Goal: Find specific page/section: Find specific page/section

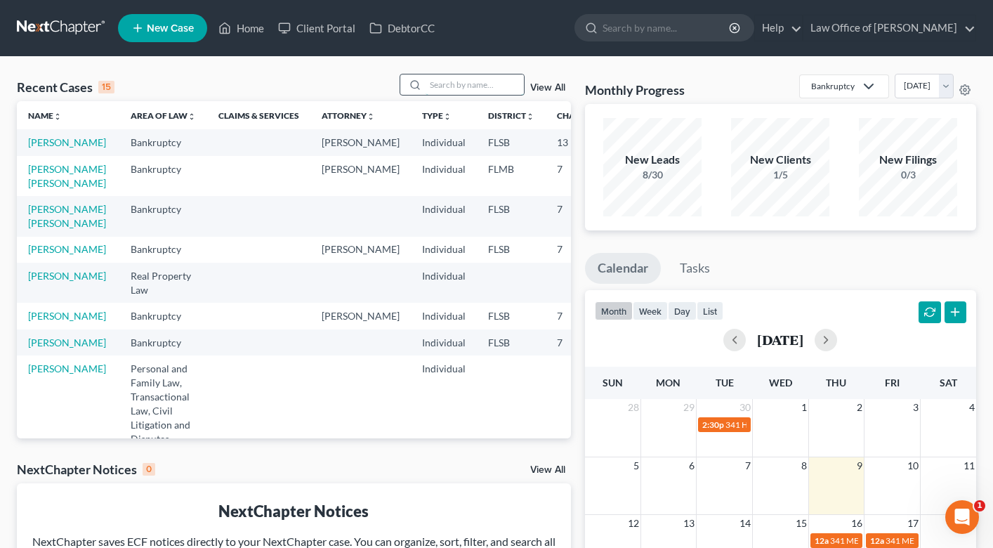
click at [450, 89] on input "search" at bounding box center [475, 84] width 98 height 20
type input "[PERSON_NAME]"
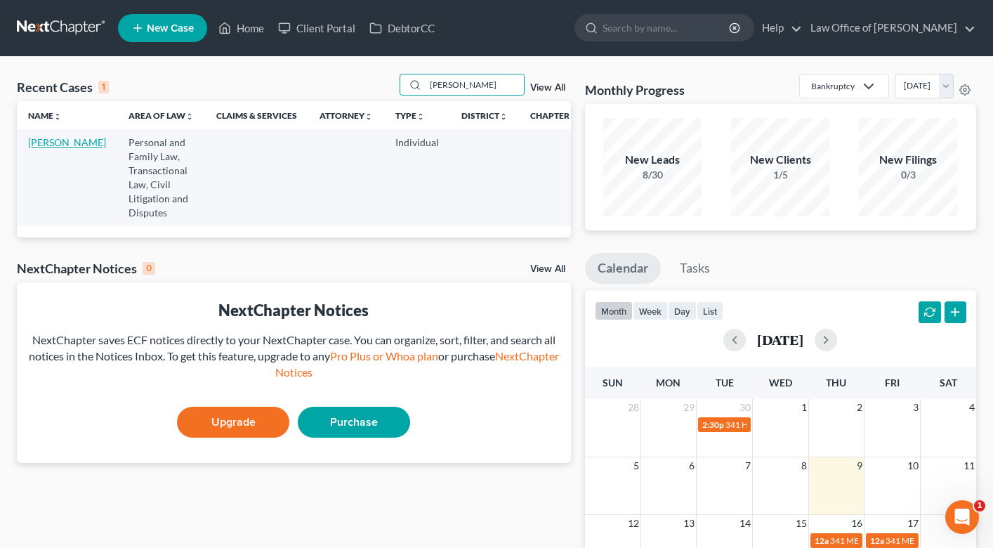
click at [52, 148] on link "[PERSON_NAME]" at bounding box center [67, 142] width 78 height 12
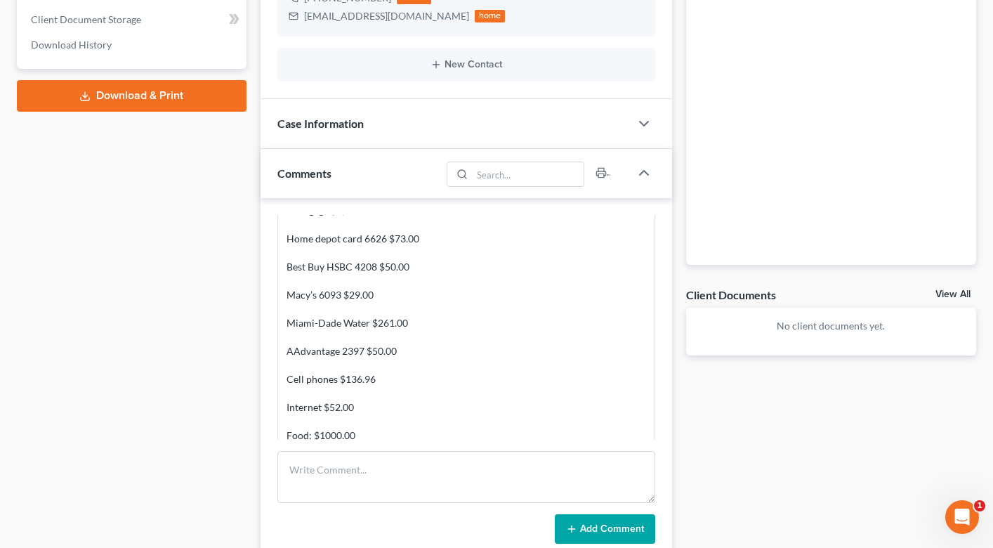
scroll to position [2737, 0]
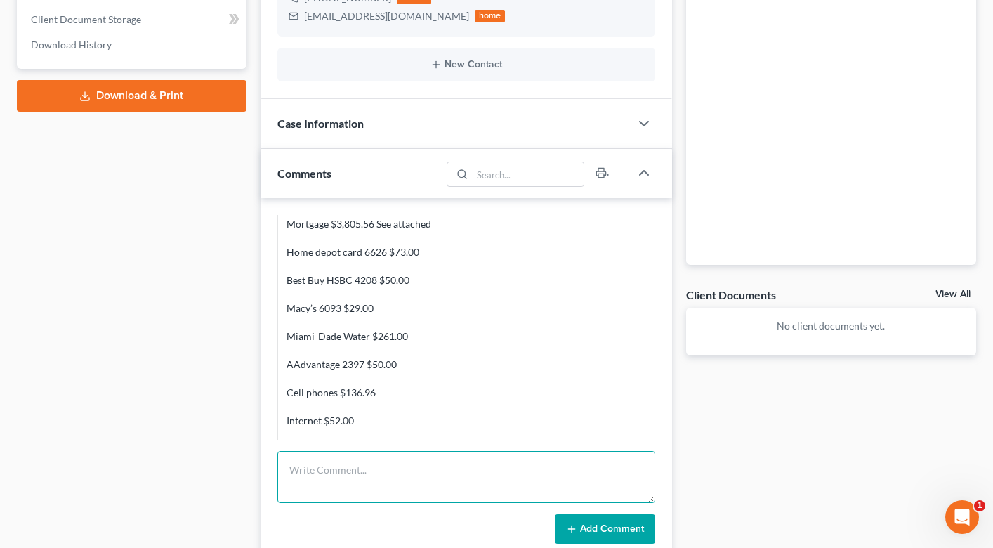
click at [332, 469] on textarea at bounding box center [466, 477] width 378 height 52
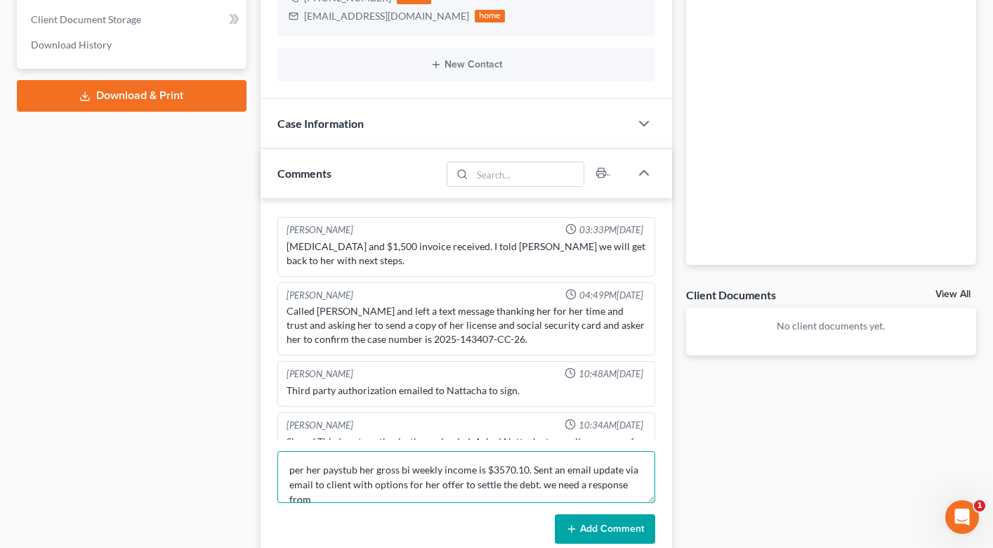
scroll to position [3, 0]
type textarea "per her paystub her gross bi weekly income is $3570.10. Sent an email update vi…"
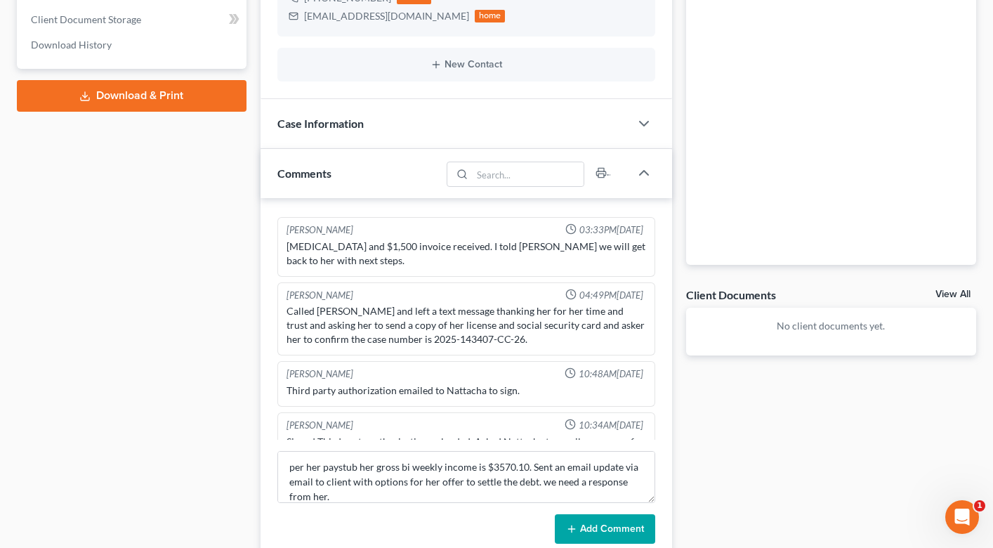
click at [619, 517] on button "Add Comment" at bounding box center [605, 529] width 100 height 30
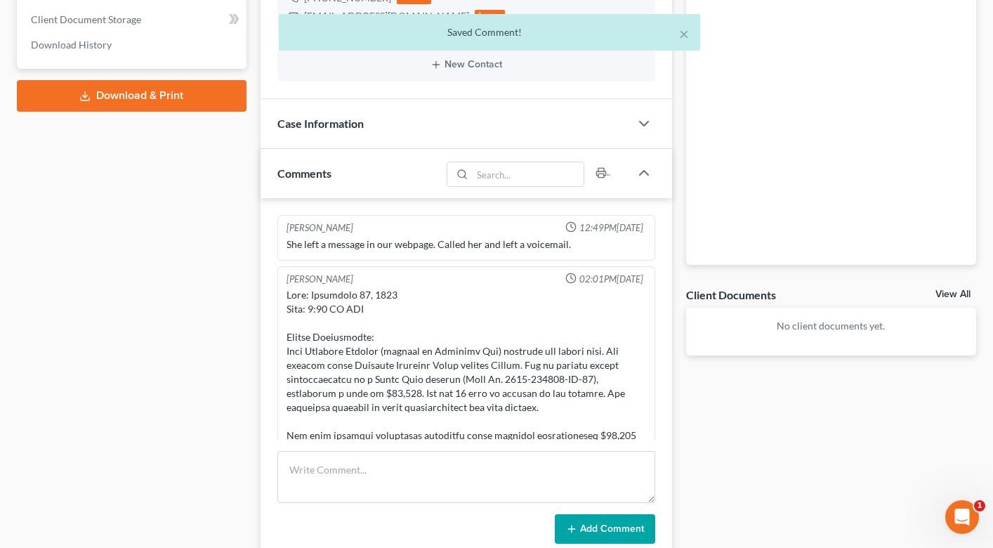
scroll to position [0, 0]
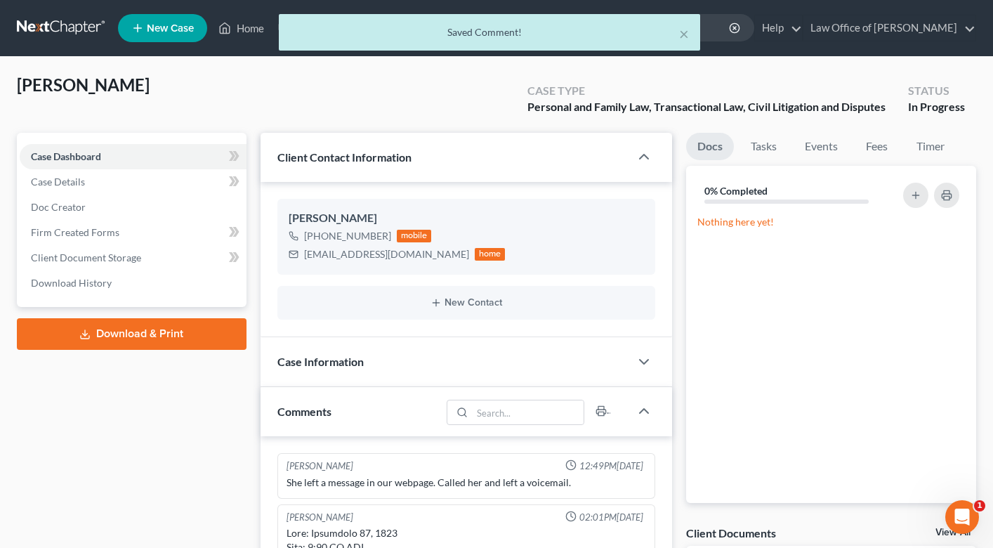
click at [241, 109] on div "[PERSON_NAME] Upgraded Case Type Personal and Family Law, Transactional Law, Ci…" at bounding box center [497, 103] width 960 height 59
click at [716, 33] on div "× Saved Comment!" at bounding box center [489, 36] width 993 height 44
click at [688, 37] on input "search" at bounding box center [667, 28] width 129 height 26
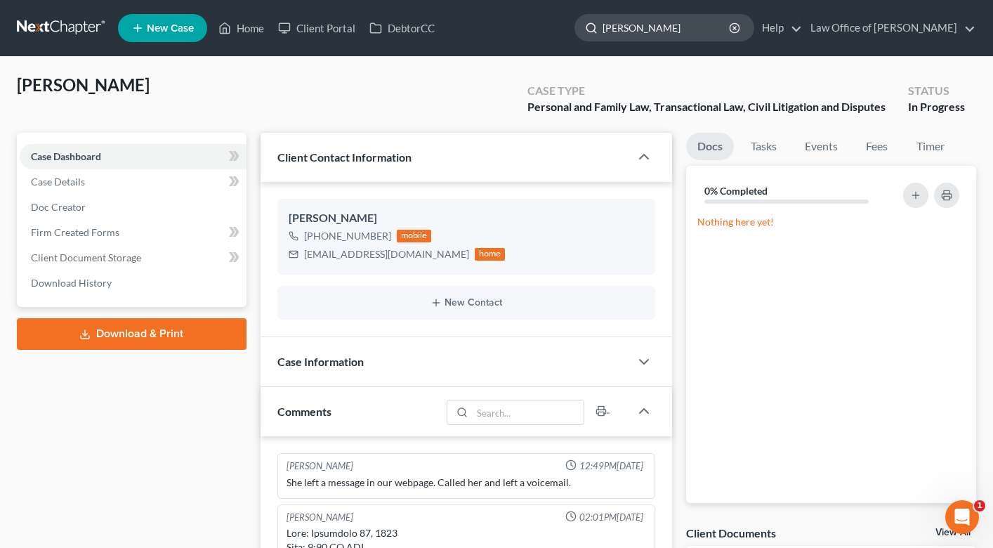
type input "[PERSON_NAME]"
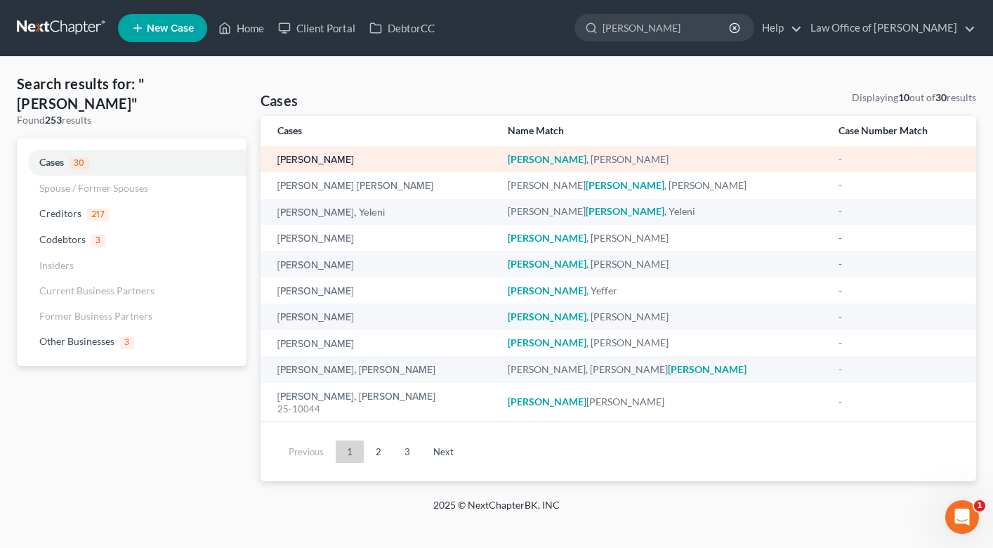
click at [325, 156] on link "[PERSON_NAME]" at bounding box center [315, 160] width 77 height 10
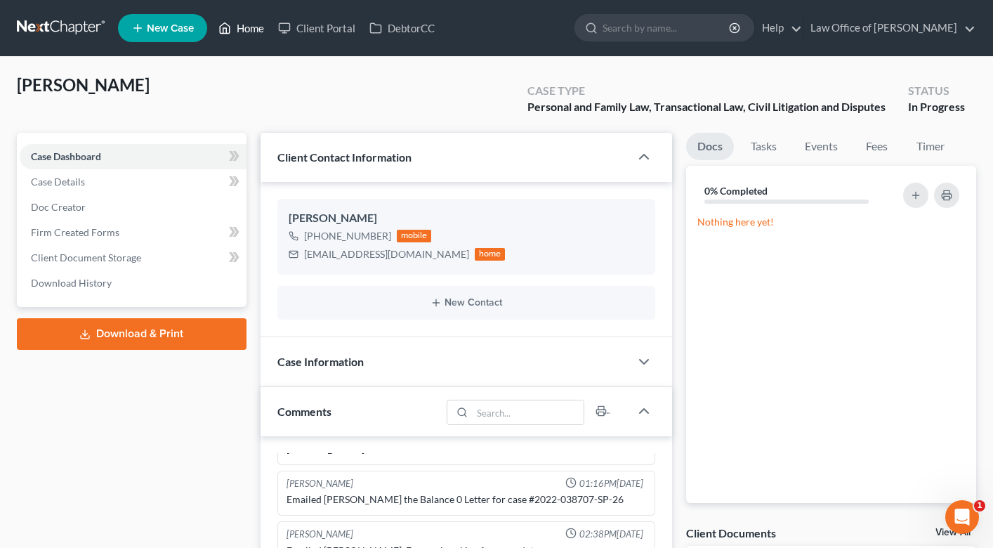
click at [246, 27] on link "Home" at bounding box center [241, 27] width 60 height 25
